Goal: Check status: Check status

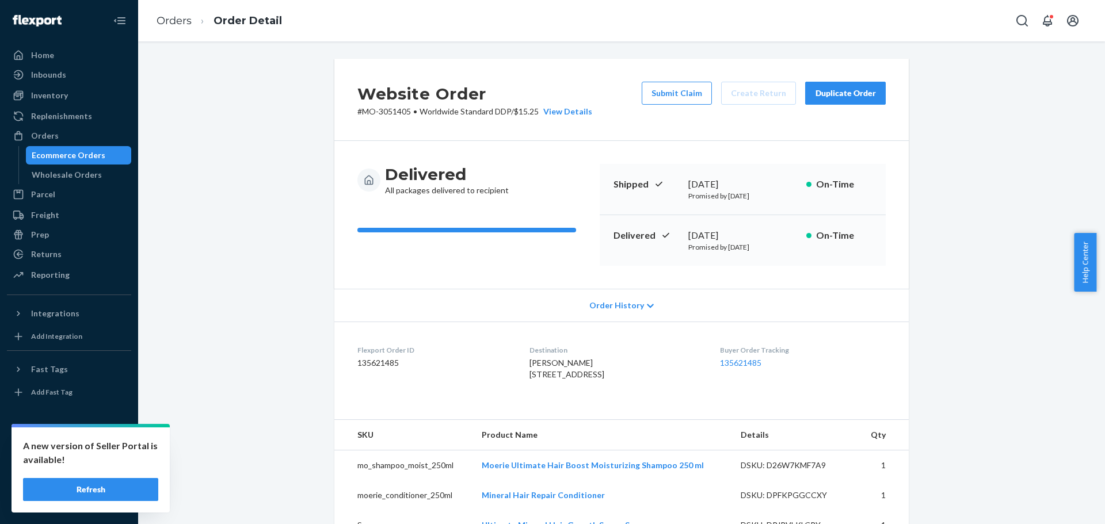
scroll to position [419, 0]
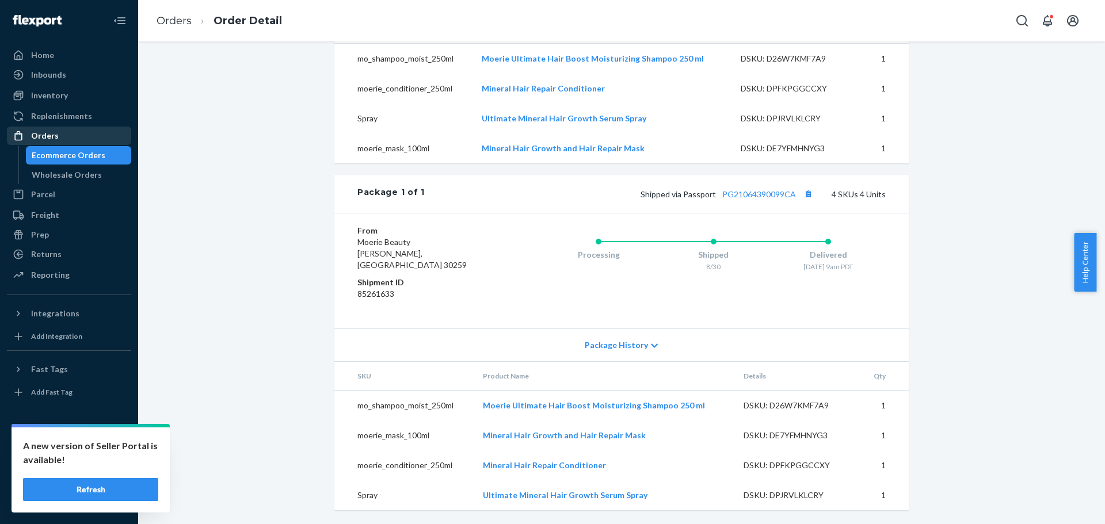
click at [63, 134] on div "Orders" at bounding box center [69, 136] width 122 height 16
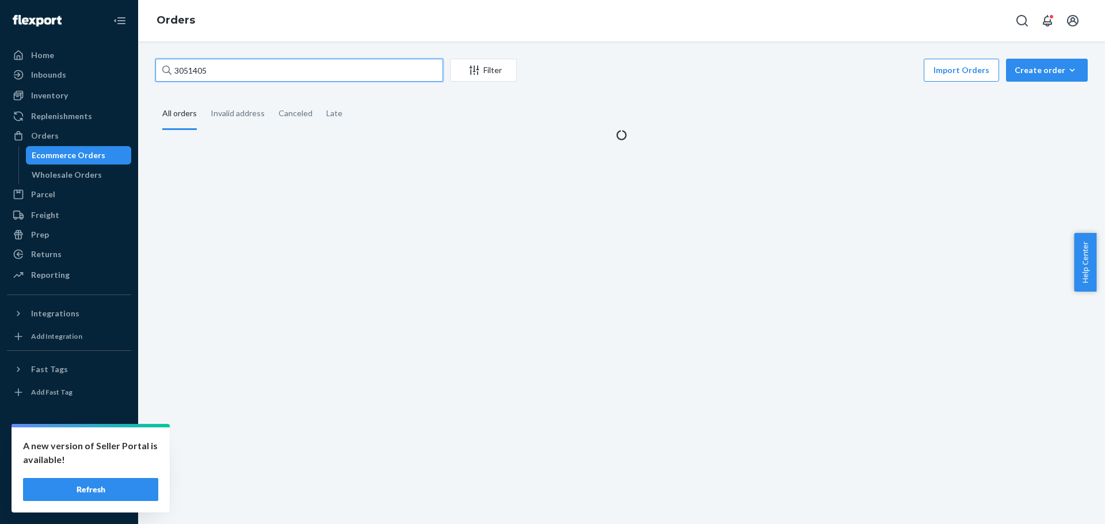
click at [187, 69] on input "3051405" at bounding box center [299, 70] width 288 height 23
paste input "14249"
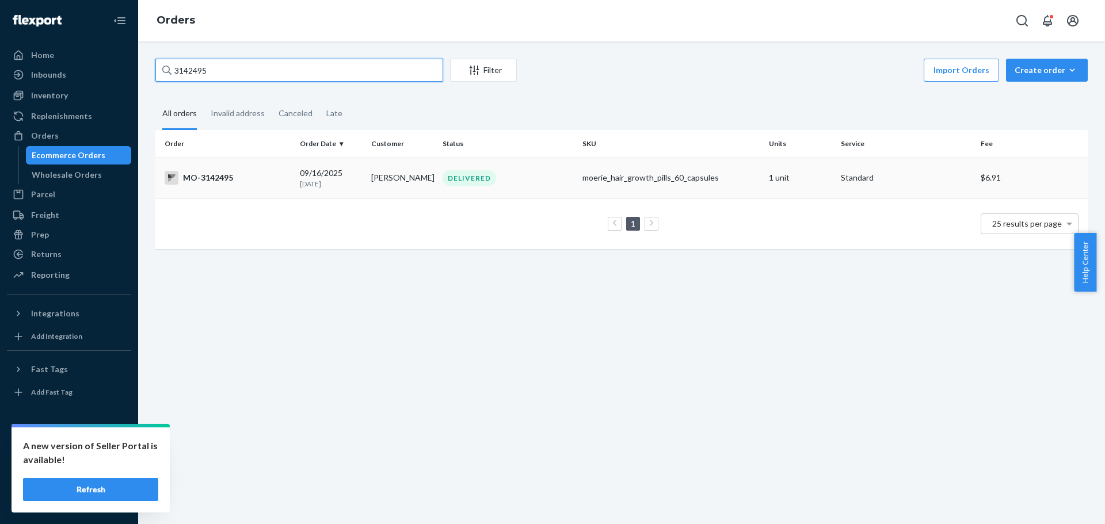
type input "3142495"
click at [233, 182] on div "MO-3142495" at bounding box center [228, 178] width 126 height 14
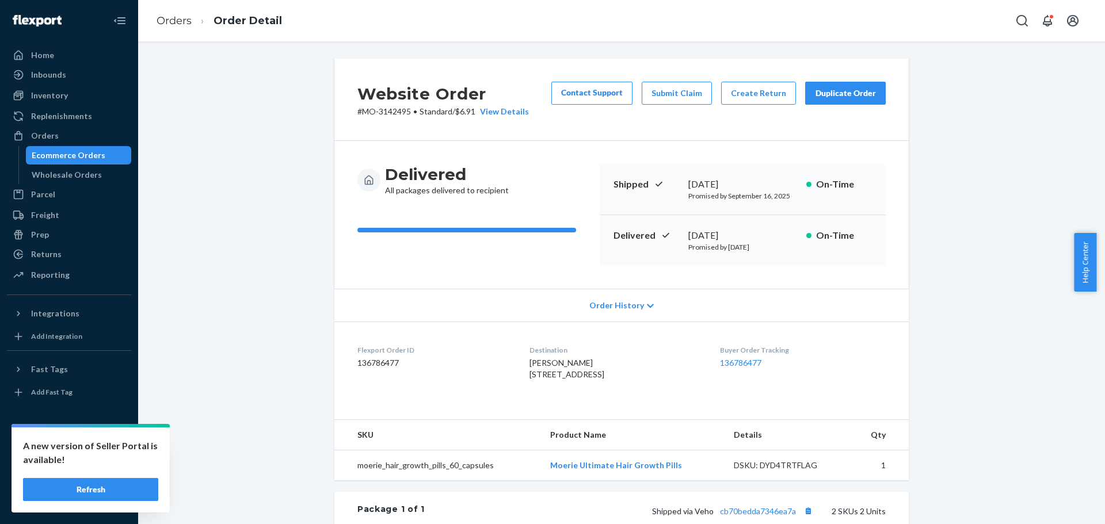
drag, startPoint x: 523, startPoint y: 372, endPoint x: 605, endPoint y: 382, distance: 82.3
click at [605, 382] on dl "Flexport Order ID 136786477 Destination [PERSON_NAME] [STREET_ADDRESS] Buyer Or…" at bounding box center [621, 365] width 575 height 86
copy span "[STREET_ADDRESS]"
